Goal: Transaction & Acquisition: Purchase product/service

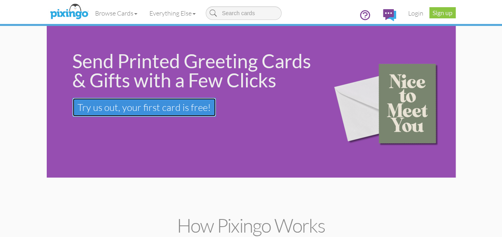
click at [160, 102] on span "Try us out, your first card is free!" at bounding box center [143, 107] width 133 height 12
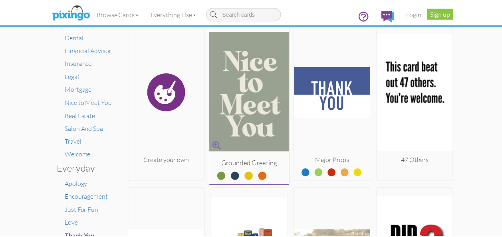
scroll to position [120, 0]
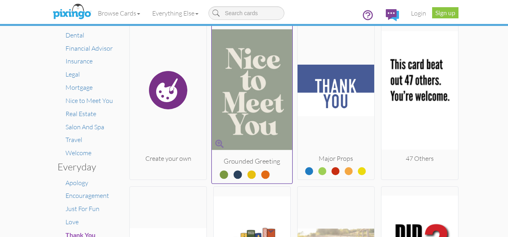
click at [259, 175] on label at bounding box center [259, 171] width 0 height 10
click at [0, 0] on input "radio" at bounding box center [0, 0] width 0 height 0
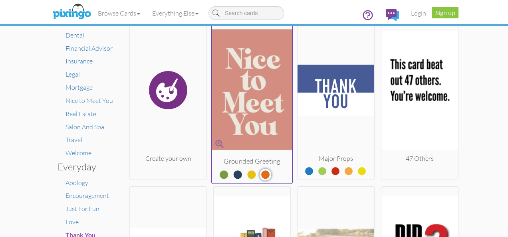
click at [245, 174] on label at bounding box center [245, 171] width 0 height 10
click at [0, 0] on input "radio" at bounding box center [0, 0] width 0 height 0
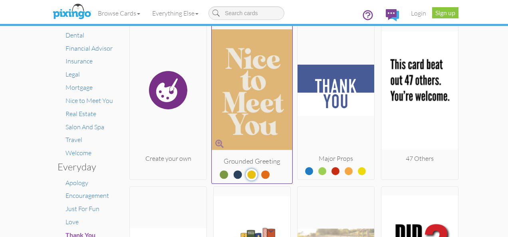
click at [232, 174] on label at bounding box center [232, 171] width 0 height 10
click at [0, 0] on input "radio" at bounding box center [0, 0] width 0 height 0
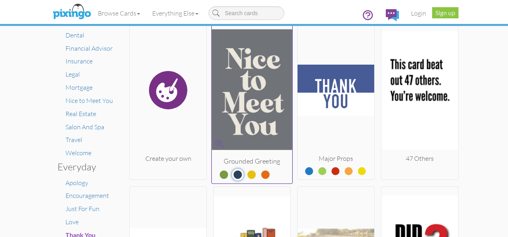
click at [218, 173] on label at bounding box center [218, 171] width 0 height 10
click at [0, 0] on input "radio" at bounding box center [0, 0] width 0 height 0
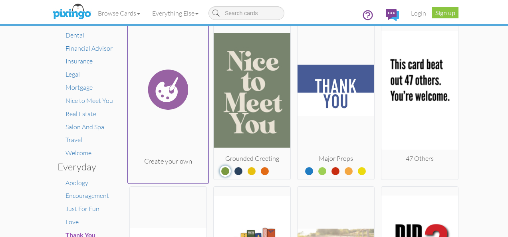
click at [168, 91] on img at bounding box center [168, 90] width 81 height 134
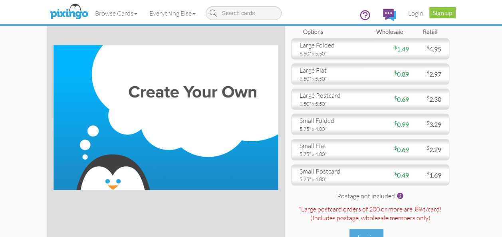
scroll to position [40, 0]
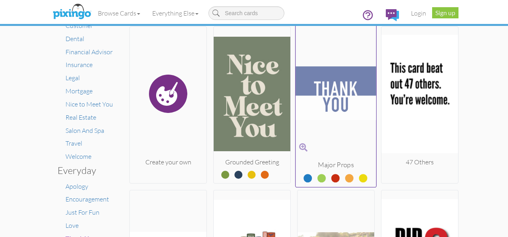
scroll to position [120, 0]
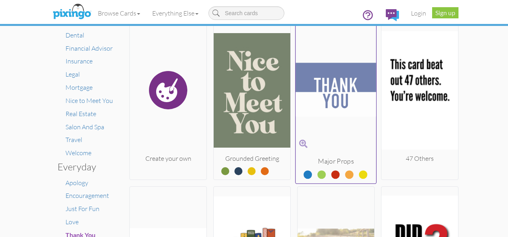
click at [329, 175] on label at bounding box center [329, 171] width 0 height 10
click at [0, 0] on input "radio" at bounding box center [0, 0] width 0 height 0
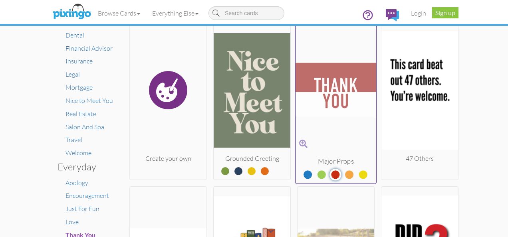
click at [316, 174] on label at bounding box center [316, 171] width 0 height 10
click at [0, 0] on input "radio" at bounding box center [0, 0] width 0 height 0
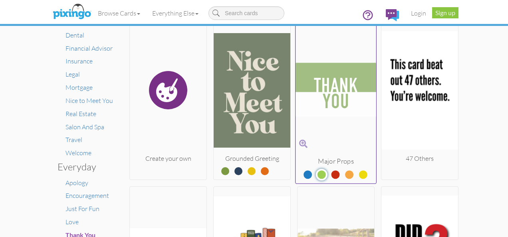
click at [302, 175] on label at bounding box center [302, 171] width 0 height 10
click at [0, 0] on input "radio" at bounding box center [0, 0] width 0 height 0
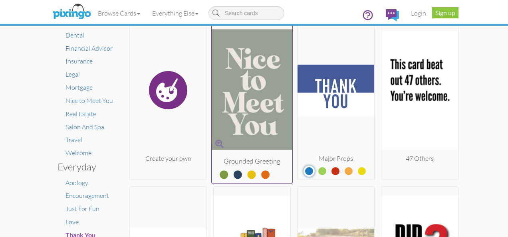
click at [232, 174] on label at bounding box center [232, 171] width 0 height 10
click at [0, 0] on input "radio" at bounding box center [0, 0] width 0 height 0
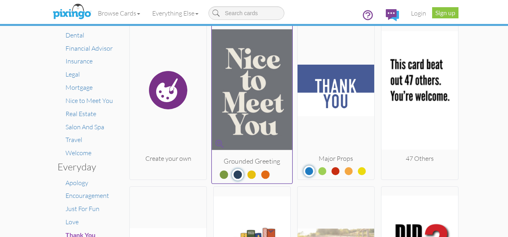
click at [245, 174] on label at bounding box center [245, 171] width 0 height 10
click at [0, 0] on input "radio" at bounding box center [0, 0] width 0 height 0
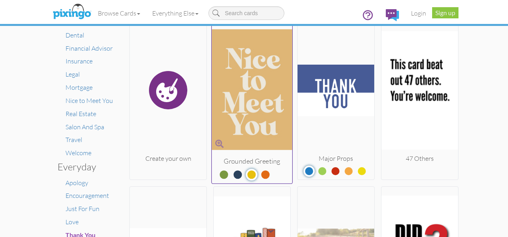
click at [259, 176] on label at bounding box center [259, 171] width 0 height 10
click at [0, 0] on input "radio" at bounding box center [0, 0] width 0 height 0
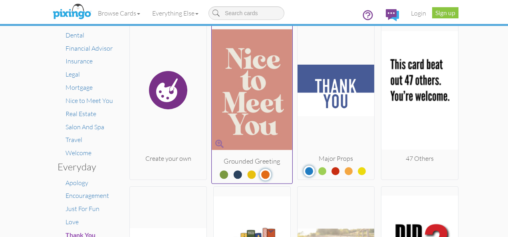
click at [218, 170] on label at bounding box center [218, 171] width 0 height 10
click at [0, 0] on input "radio" at bounding box center [0, 0] width 0 height 0
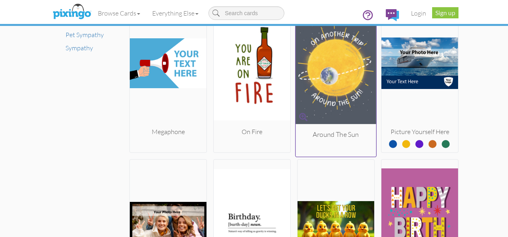
scroll to position [639, 0]
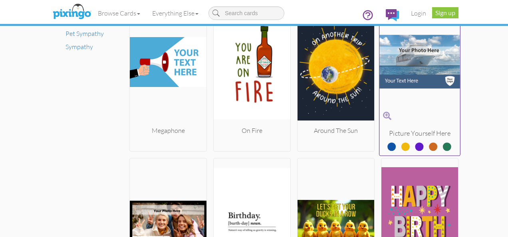
click at [427, 144] on label at bounding box center [427, 143] width 0 height 10
click at [0, 0] on input "radio" at bounding box center [0, 0] width 0 height 0
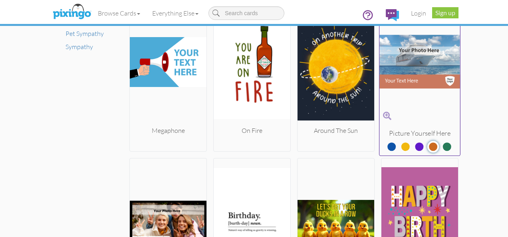
click at [413, 144] on label at bounding box center [413, 143] width 0 height 10
click at [0, 0] on input "radio" at bounding box center [0, 0] width 0 height 0
click at [386, 143] on label at bounding box center [386, 143] width 0 height 10
click at [0, 0] on input "radio" at bounding box center [0, 0] width 0 height 0
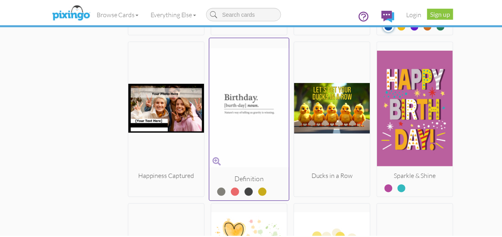
scroll to position [758, 0]
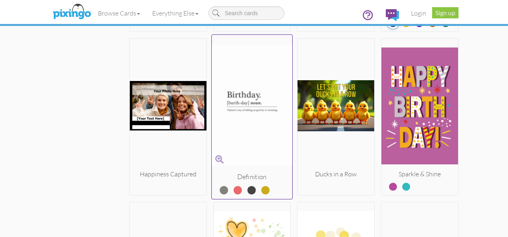
click at [245, 188] on label at bounding box center [245, 187] width 0 height 10
click at [0, 0] on input "radio" at bounding box center [0, 0] width 0 height 0
click at [218, 188] on label at bounding box center [218, 187] width 0 height 10
click at [0, 0] on input "radio" at bounding box center [0, 0] width 0 height 0
click at [232, 187] on label at bounding box center [232, 187] width 0 height 10
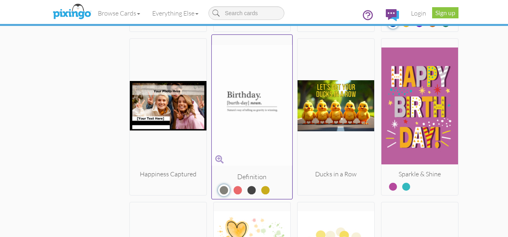
click at [0, 0] on input "radio" at bounding box center [0, 0] width 0 height 0
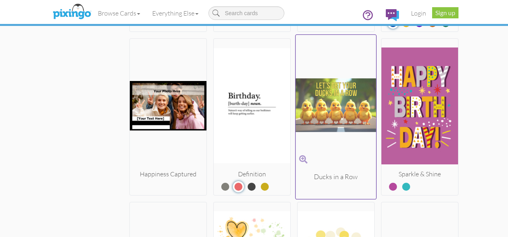
click at [338, 178] on div "Ducks in a Row" at bounding box center [335, 177] width 81 height 10
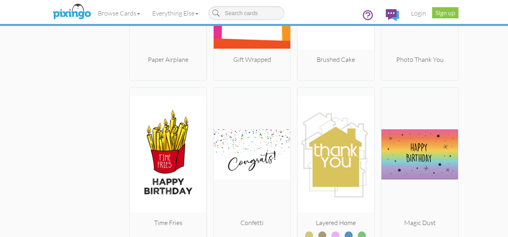
scroll to position [2719, 0]
